Goal: Transaction & Acquisition: Purchase product/service

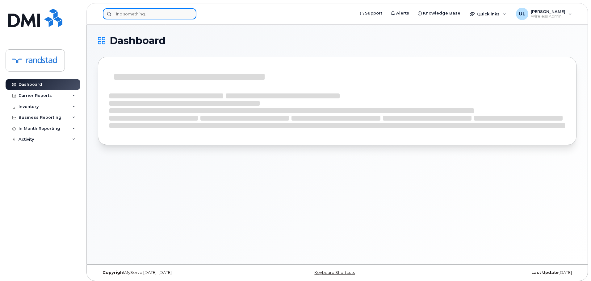
click at [173, 13] on input at bounding box center [150, 13] width 94 height 11
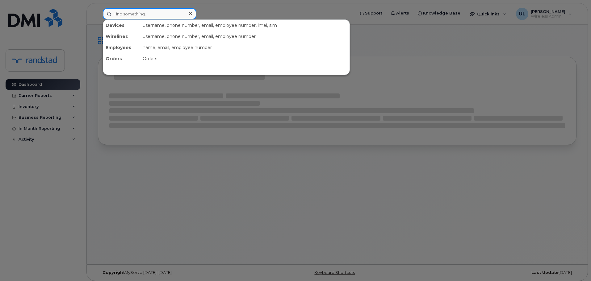
paste input "2369825253"
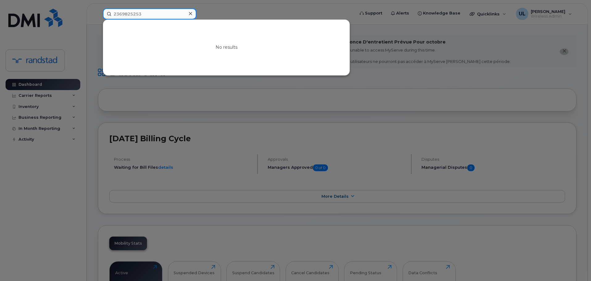
paste input "Gapic"
paste input
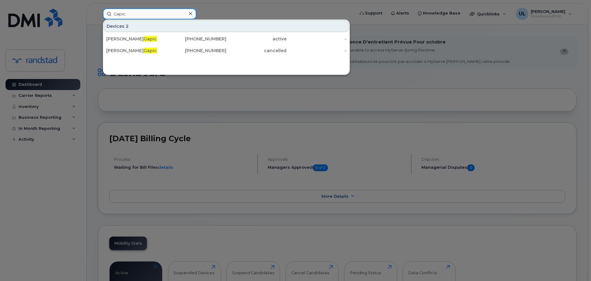
type input "Gapic"
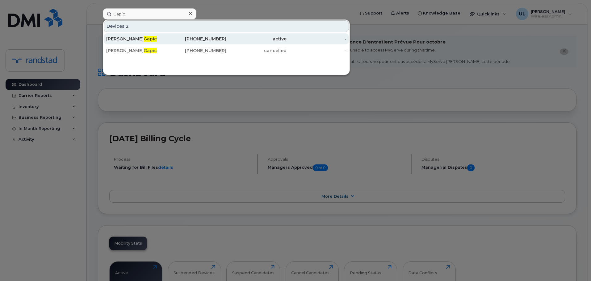
drag, startPoint x: 187, startPoint y: 29, endPoint x: 178, endPoint y: 35, distance: 10.5
click at [178, 35] on div "236-664-3925" at bounding box center [196, 38] width 60 height 11
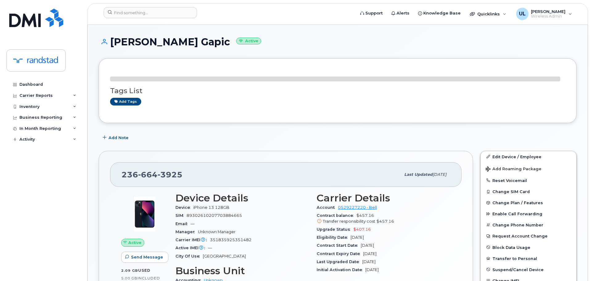
scroll to position [62, 0]
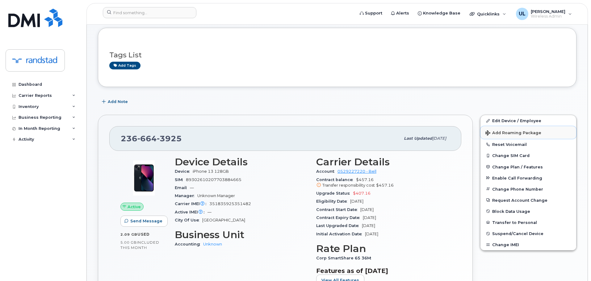
click at [500, 133] on span "Add Roaming Package" at bounding box center [513, 134] width 56 height 6
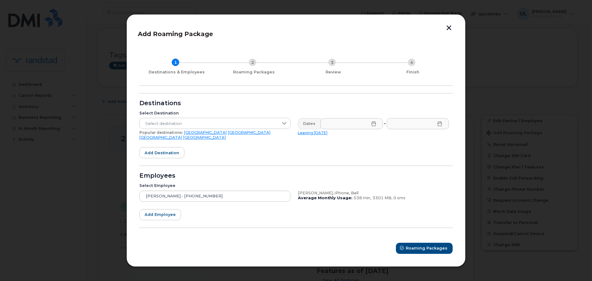
click at [187, 134] on link "USA" at bounding box center [205, 132] width 43 height 5
click at [374, 126] on icon at bounding box center [374, 123] width 5 height 5
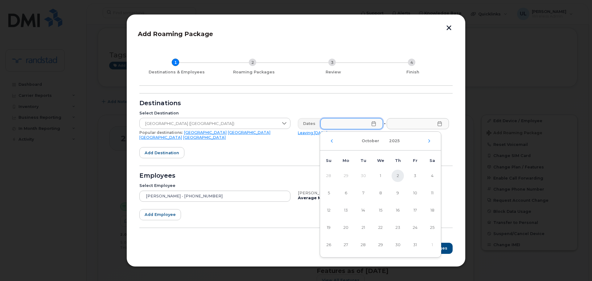
click at [402, 177] on span "2" at bounding box center [398, 176] width 12 height 12
type input "10/02/2025"
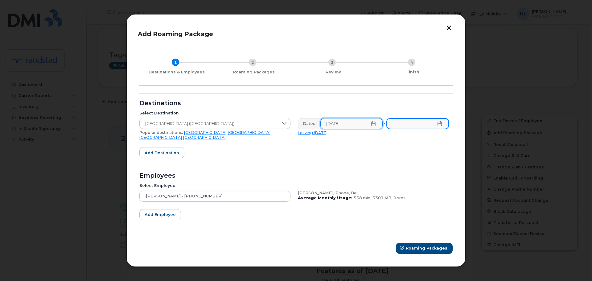
click at [431, 128] on input "text" at bounding box center [418, 123] width 63 height 11
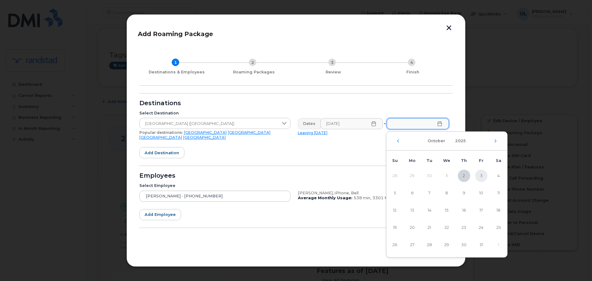
click at [482, 177] on span "3" at bounding box center [482, 176] width 12 height 12
type input "10/03/2025"
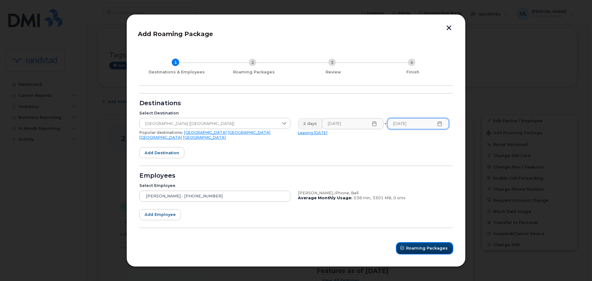
click at [439, 245] on span "Roaming Packages" at bounding box center [427, 248] width 42 height 6
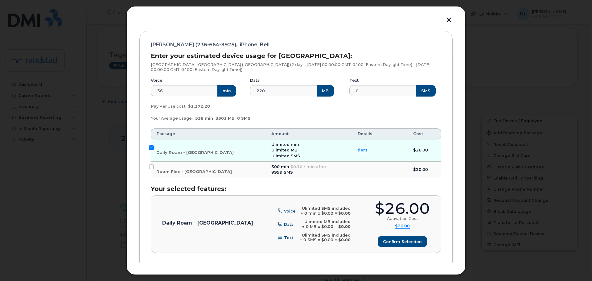
scroll to position [96, 0]
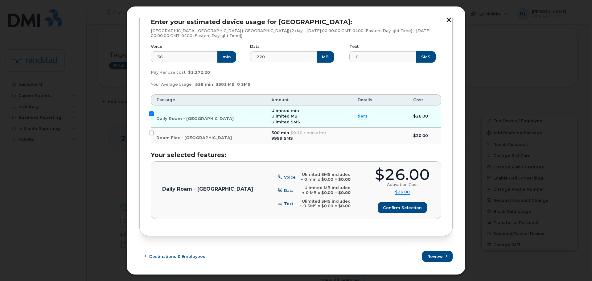
click at [410, 173] on div "$26.00" at bounding box center [402, 174] width 55 height 15
copy div "$26.00"
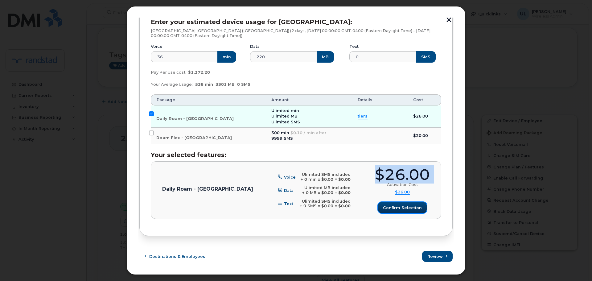
click at [400, 207] on span "Confirm selection" at bounding box center [402, 208] width 39 height 6
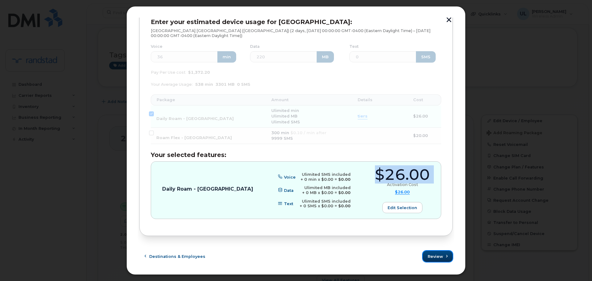
click at [446, 262] on button "Review" at bounding box center [438, 256] width 30 height 11
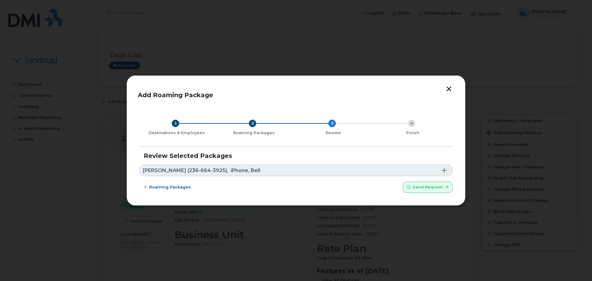
click at [276, 166] on link "Scott Gapic (236-664-3925), iPhone, Bell" at bounding box center [296, 170] width 314 height 11
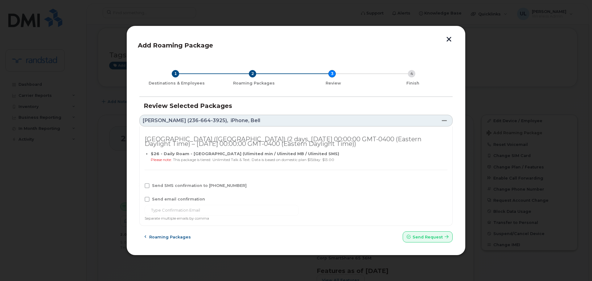
click at [210, 187] on span "Send SMS confirmation to 236-664-3925" at bounding box center [199, 185] width 95 height 5
click at [140, 186] on input "Send SMS confirmation to 236-664-3925" at bounding box center [138, 184] width 3 height 3
checkbox input "true"
click at [421, 242] on button "Send request" at bounding box center [428, 236] width 50 height 11
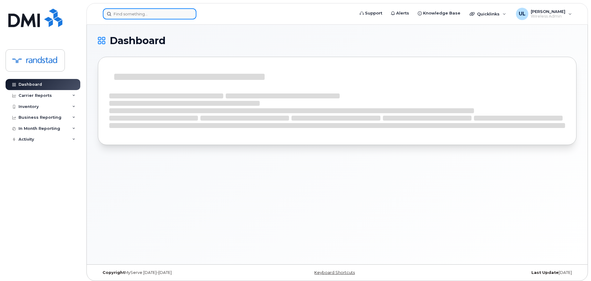
click at [164, 16] on input at bounding box center [150, 13] width 94 height 11
paste input "Beaudry"
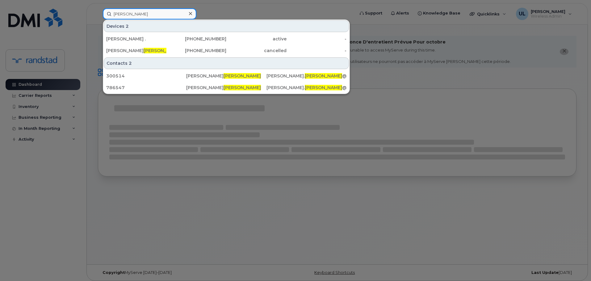
type input "Beaudry"
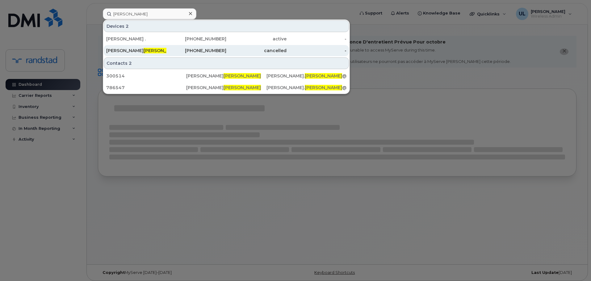
drag, startPoint x: 151, startPoint y: 38, endPoint x: 185, endPoint y: 56, distance: 39.2
click at [151, 38] on div "Christine ." at bounding box center [136, 39] width 60 height 6
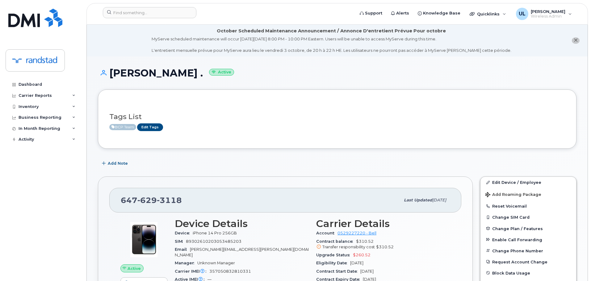
scroll to position [93, 0]
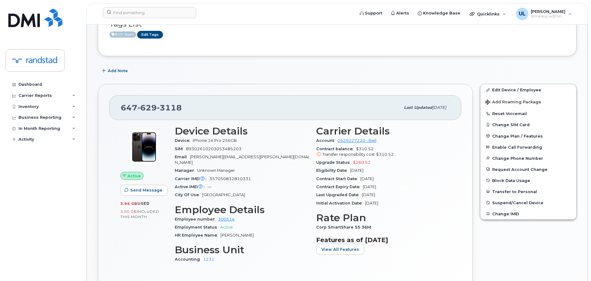
click at [142, 111] on span "629" at bounding box center [146, 107] width 19 height 9
copy span "647 629 3118"
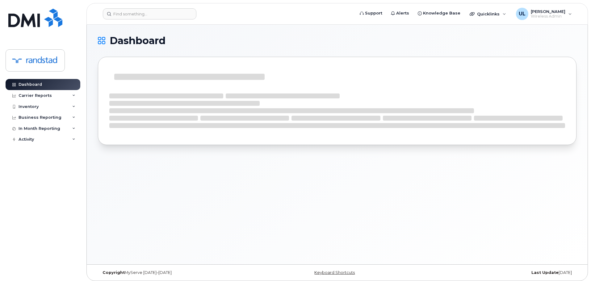
click at [163, 21] on header "Support Alerts Knowledge Base Quicklinks Suspend / Cancel Device Change SIM Car…" at bounding box center [336, 14] width 501 height 22
click at [161, 16] on input at bounding box center [150, 13] width 94 height 11
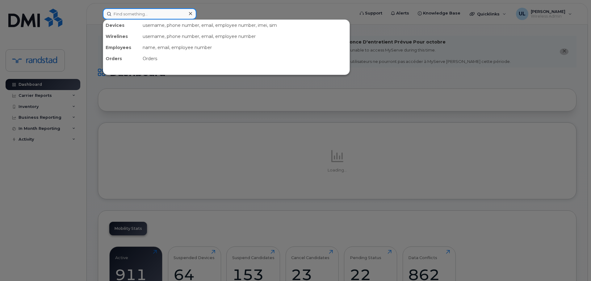
paste input "Randstad@L7G6E9"
type input "Randstad@L7G6E9"
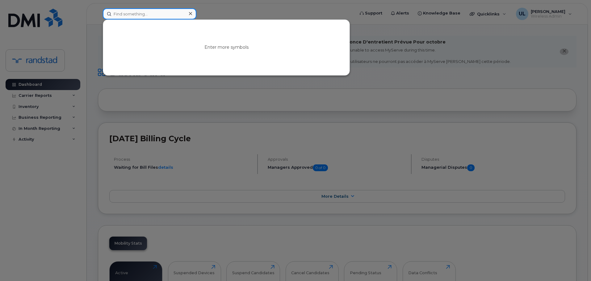
click at [168, 16] on input at bounding box center [150, 13] width 94 height 11
paste input "[PERSON_NAME]"
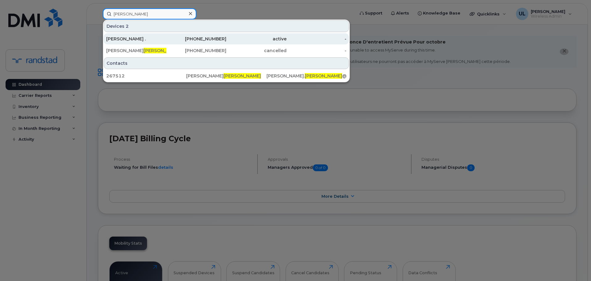
type input "[PERSON_NAME]"
click at [174, 35] on div "780-901-4709" at bounding box center [196, 38] width 60 height 11
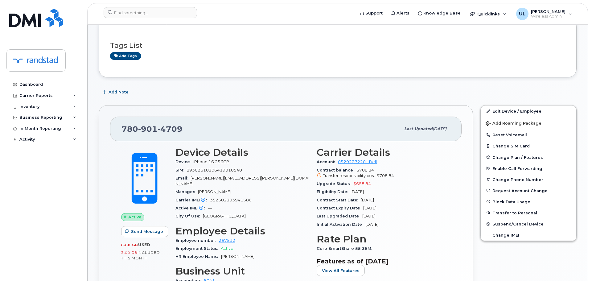
scroll to position [185, 0]
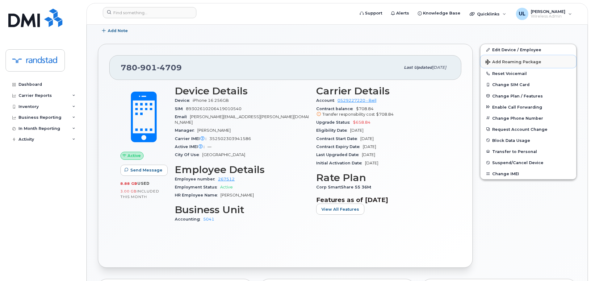
click at [522, 62] on span "Add Roaming Package" at bounding box center [513, 63] width 56 height 6
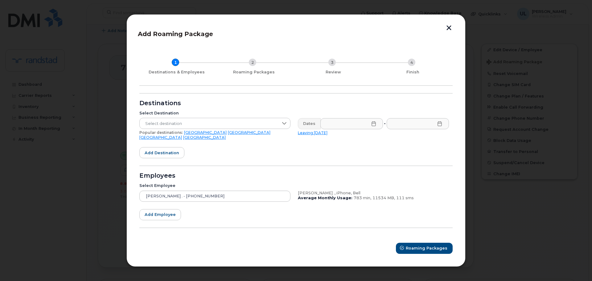
click at [187, 137] on div "Popular destinations: USA Mexico United Kingdom Canada" at bounding box center [214, 135] width 151 height 10
click at [186, 135] on link "USA" at bounding box center [205, 132] width 43 height 5
click at [351, 123] on input "text" at bounding box center [352, 123] width 63 height 11
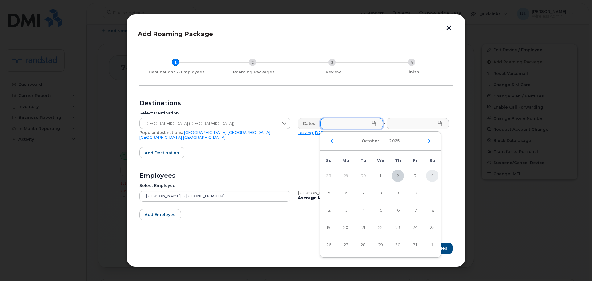
click at [433, 177] on span "4" at bounding box center [432, 176] width 12 height 12
type input "10/04/2025"
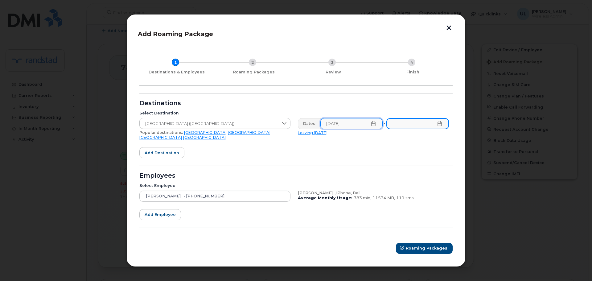
click at [420, 128] on input "text" at bounding box center [418, 123] width 63 height 11
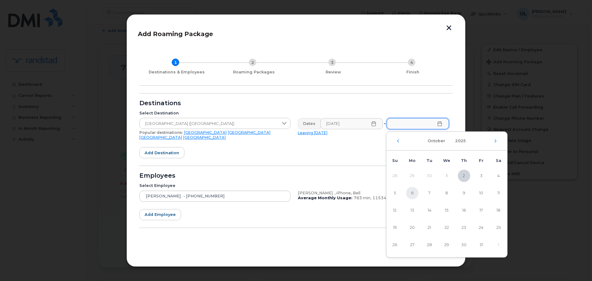
click at [409, 193] on span "6" at bounding box center [412, 193] width 12 height 12
type input "10/06/2025"
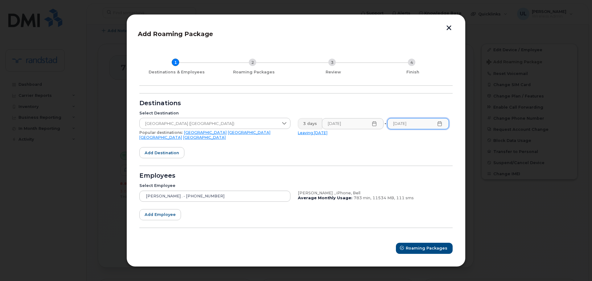
click at [351, 160] on form "Destinations Select Destination United States of America (USA) Popular destinat…" at bounding box center [296, 173] width 314 height 161
click at [421, 246] on span "Roaming Packages" at bounding box center [427, 248] width 42 height 6
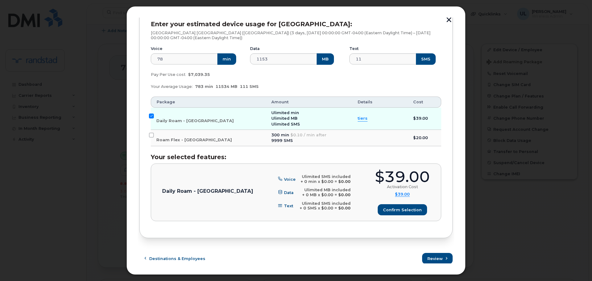
scroll to position [96, 0]
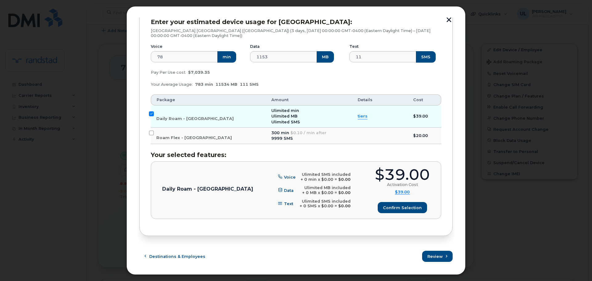
click at [397, 174] on div "$39.00" at bounding box center [402, 174] width 55 height 15
copy div "$39.00"
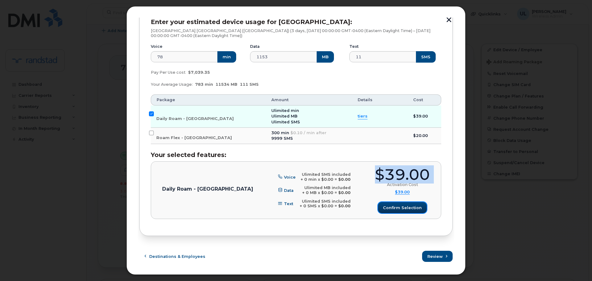
click at [398, 213] on button "Confirm selection" at bounding box center [402, 207] width 49 height 11
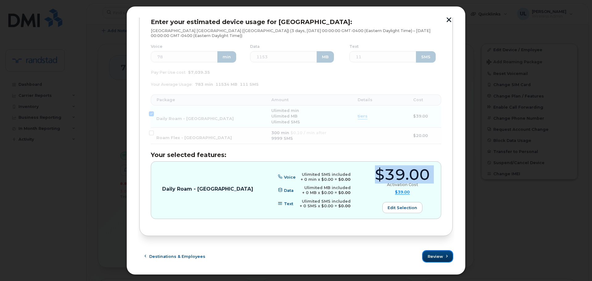
click at [434, 256] on span "Review" at bounding box center [435, 257] width 15 height 6
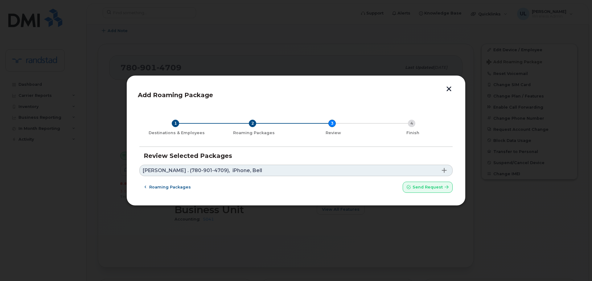
click at [281, 169] on link "Jessica . (780-901-4709), iPhone, Bell" at bounding box center [296, 170] width 314 height 11
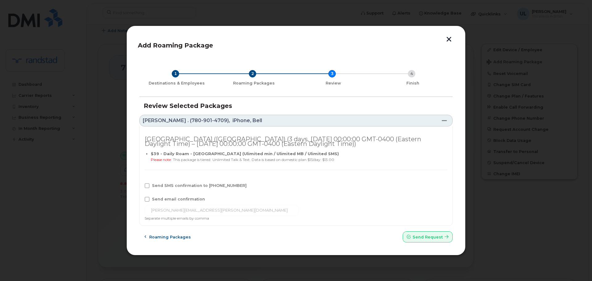
click at [191, 185] on span "Send SMS confirmation to 780-901-4709" at bounding box center [199, 185] width 95 height 5
click at [140, 185] on input "Send SMS confirmation to 780-901-4709" at bounding box center [138, 184] width 3 height 3
checkbox input "true"
click at [416, 235] on span "Send request" at bounding box center [428, 237] width 30 height 6
